Goal: Check status: Check status

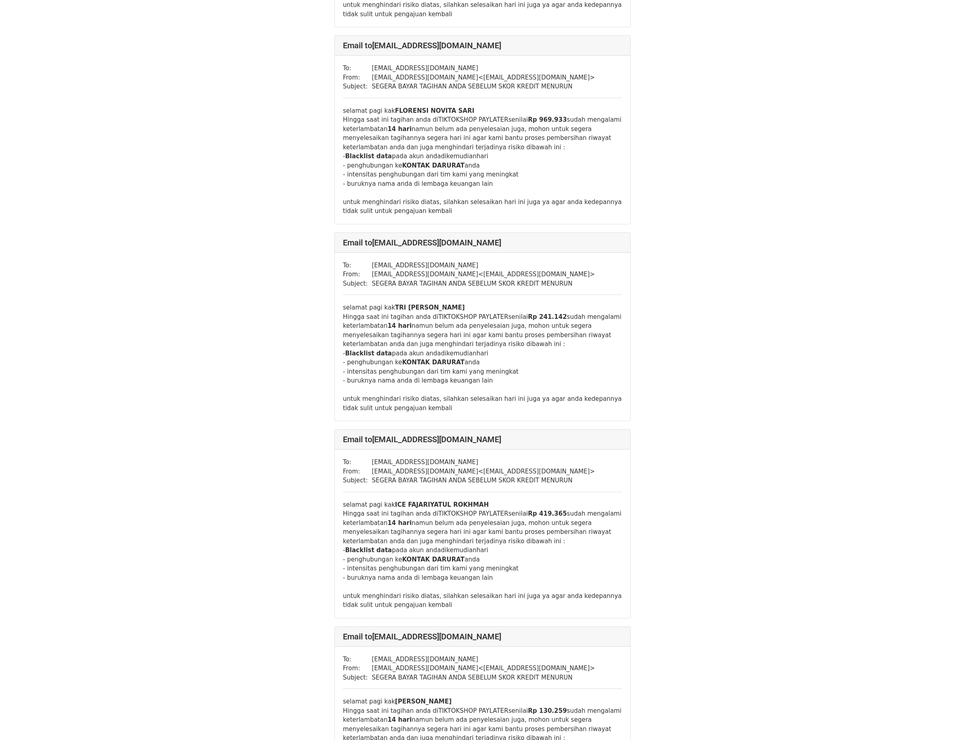
scroll to position [9312, 0]
